Goal: Use online tool/utility: Utilize a website feature to perform a specific function

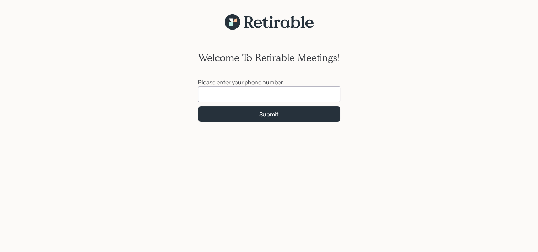
click at [302, 98] on input at bounding box center [269, 94] width 142 height 16
type input "[PHONE_NUMBER]"
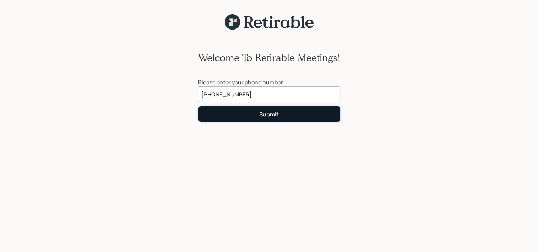
click at [284, 115] on button "Submit" at bounding box center [269, 113] width 142 height 15
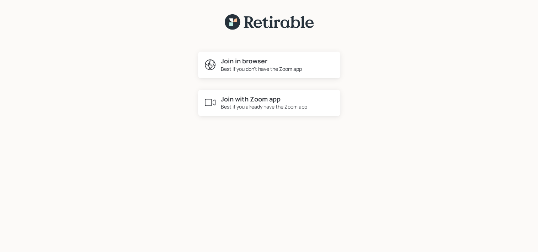
click at [283, 63] on h4 "Join in browser" at bounding box center [261, 61] width 81 height 8
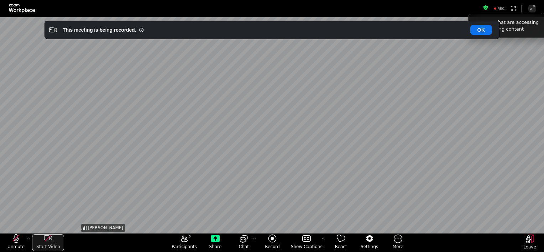
click at [48, 241] on icon "start my video" at bounding box center [48, 238] width 9 height 9
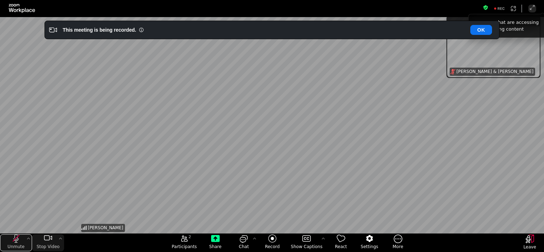
click at [15, 239] on icon "unmute my microphone" at bounding box center [16, 238] width 6 height 6
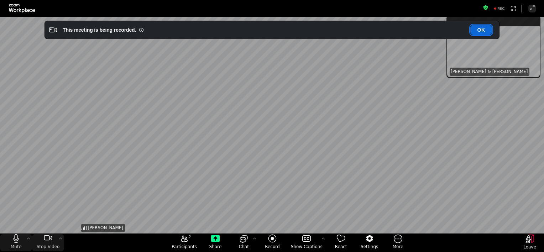
click at [486, 31] on button "OK" at bounding box center [481, 30] width 22 height 10
